Goal: Book appointment/travel/reservation

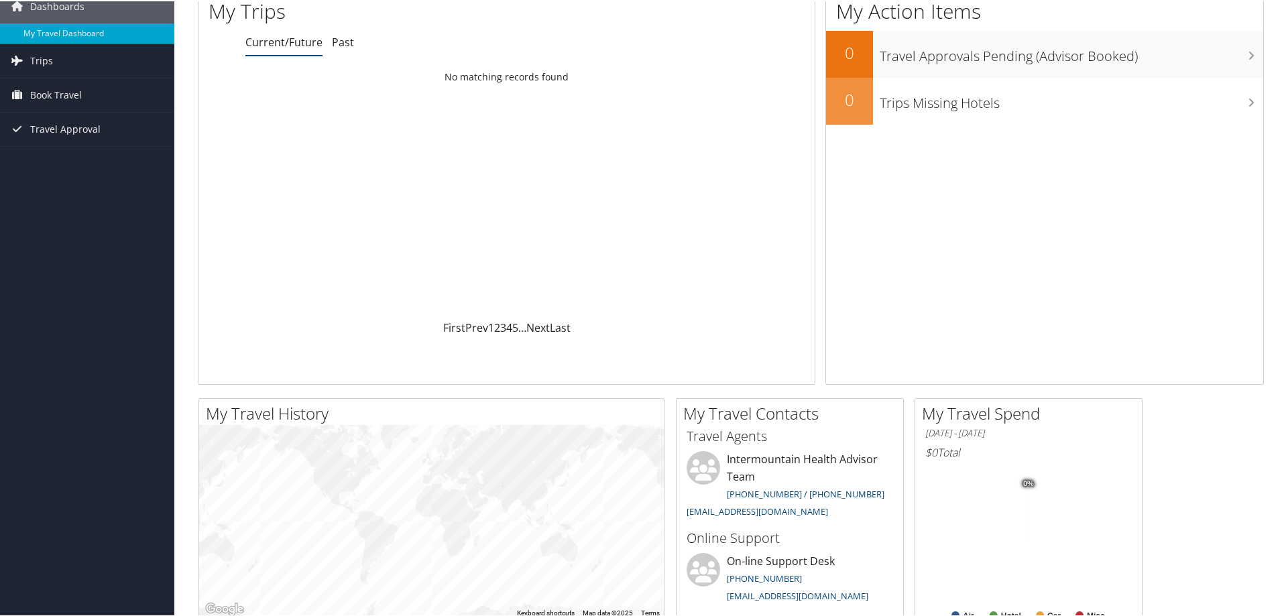
scroll to position [134, 0]
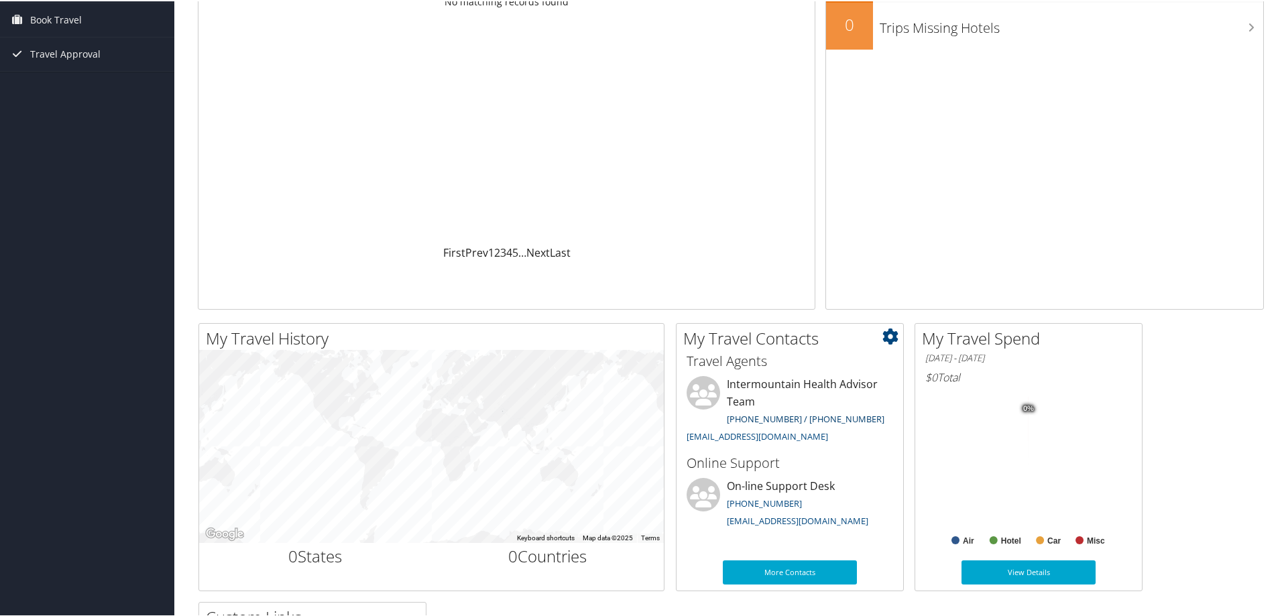
click at [752, 417] on link "[PHONE_NUMBER] / [PHONE_NUMBER]" at bounding box center [806, 418] width 158 height 12
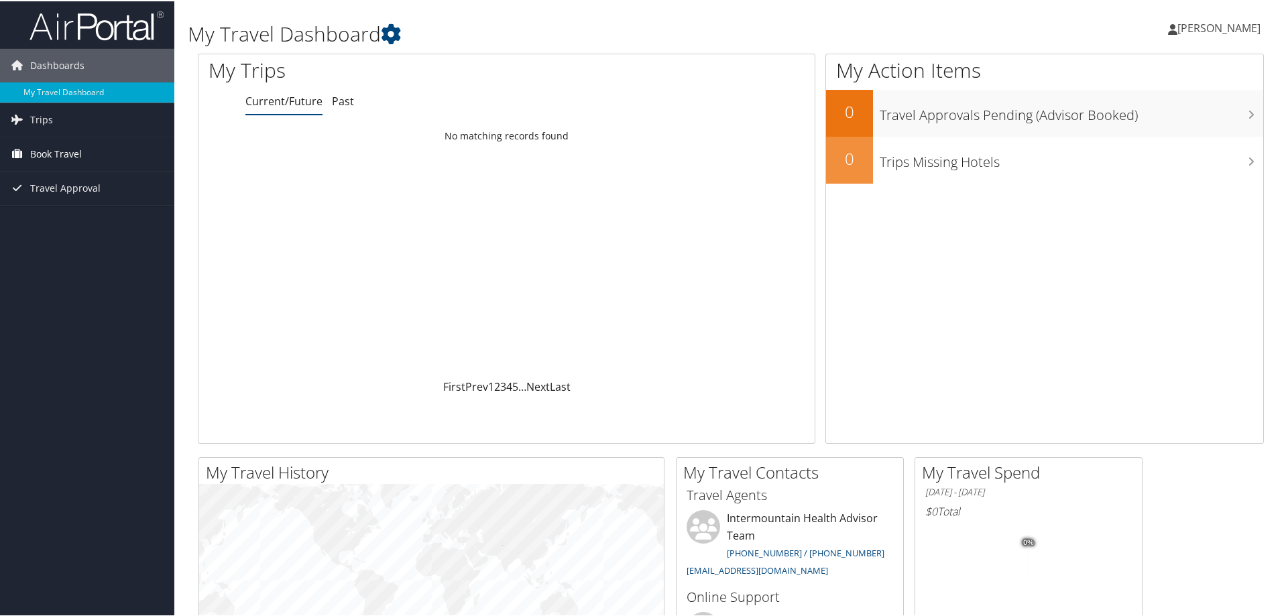
click at [36, 150] on span "Book Travel" at bounding box center [56, 153] width 52 height 34
click at [78, 220] on link "Book/Manage Online Trips" at bounding box center [87, 220] width 174 height 20
